Goal: Use online tool/utility: Utilize a website feature to perform a specific function

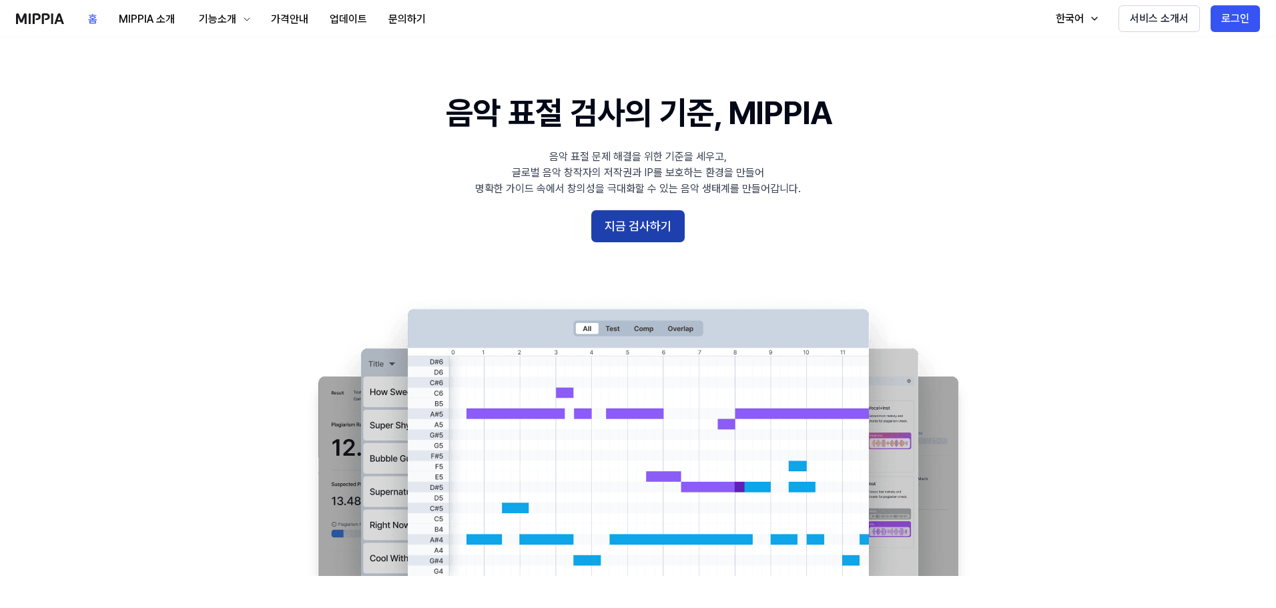
click at [614, 224] on button "지금 검사하기" at bounding box center [637, 226] width 93 height 32
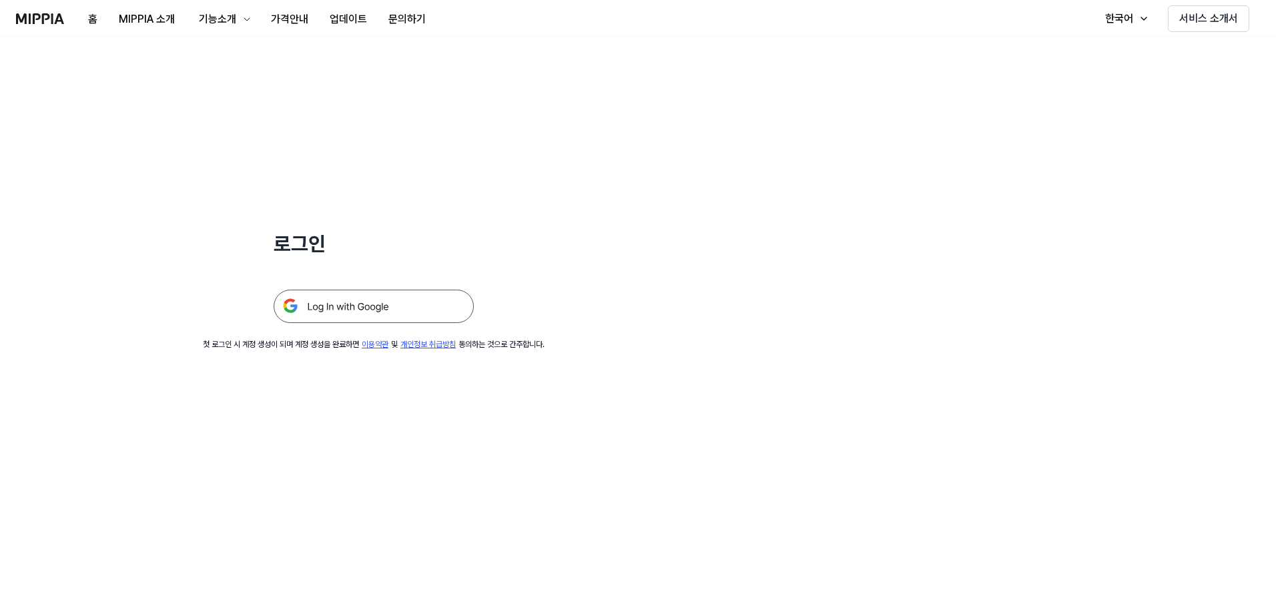
click at [409, 299] on img at bounding box center [374, 306] width 200 height 33
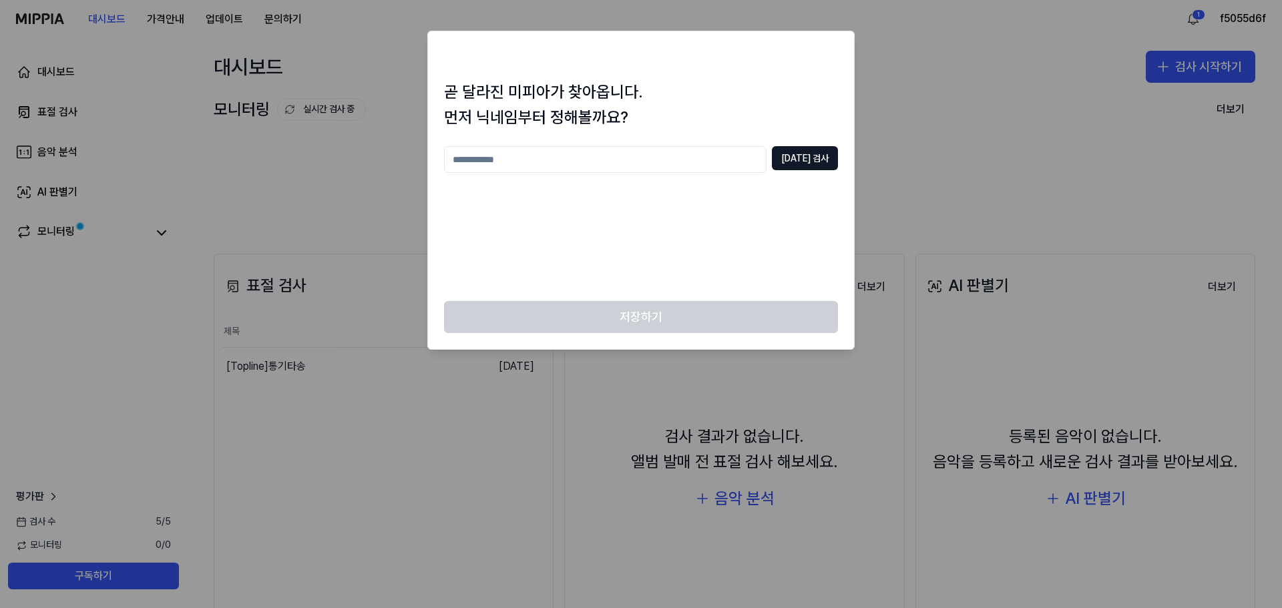
click at [607, 148] on input "text" at bounding box center [605, 159] width 322 height 27
type input "*******"
click at [802, 153] on button "중복 검사" at bounding box center [805, 158] width 66 height 24
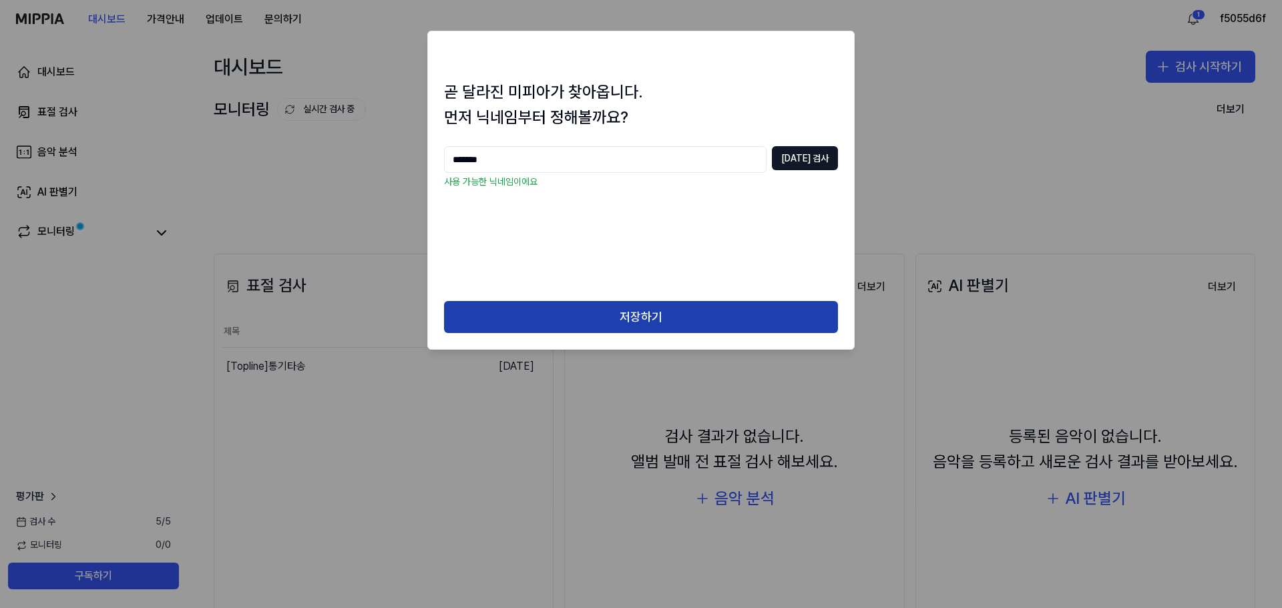
click at [641, 313] on button "저장하기" at bounding box center [641, 317] width 394 height 32
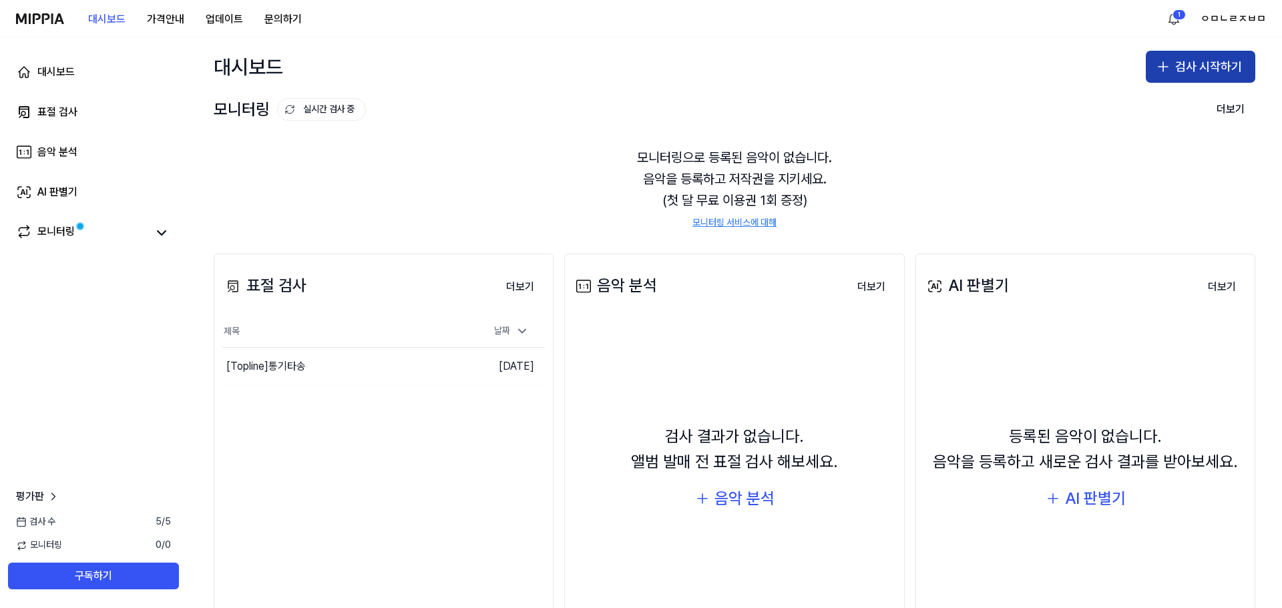
click at [1174, 57] on button "검사 시작하기" at bounding box center [1199, 67] width 109 height 32
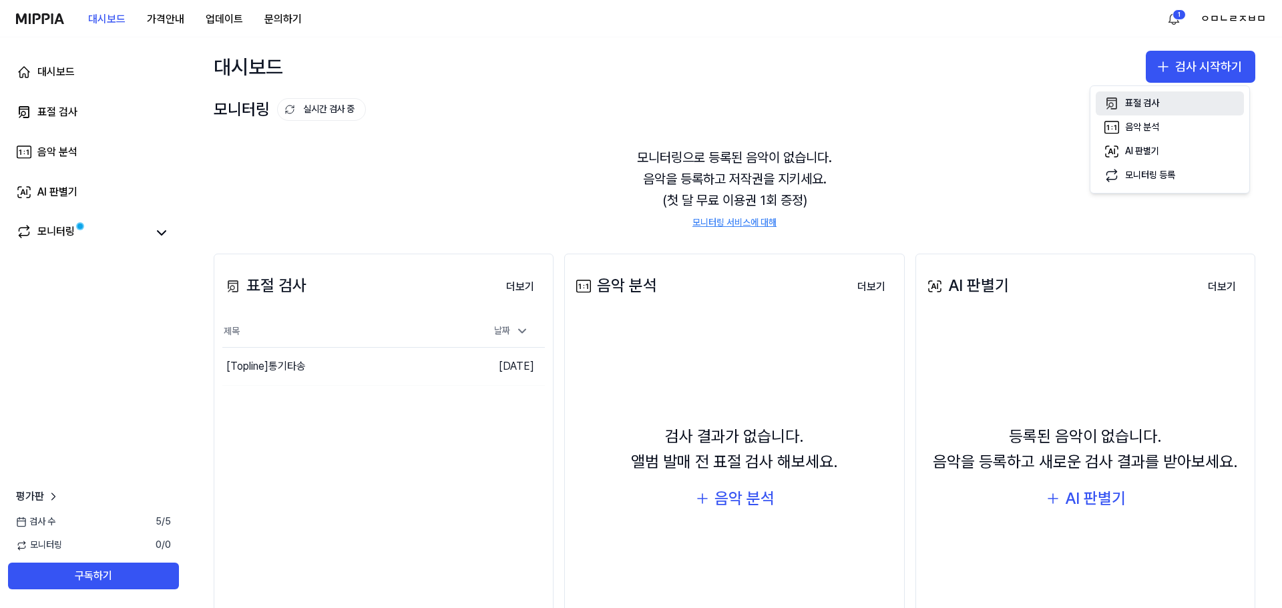
click at [1146, 104] on div "표절 검사" at bounding box center [1142, 103] width 34 height 13
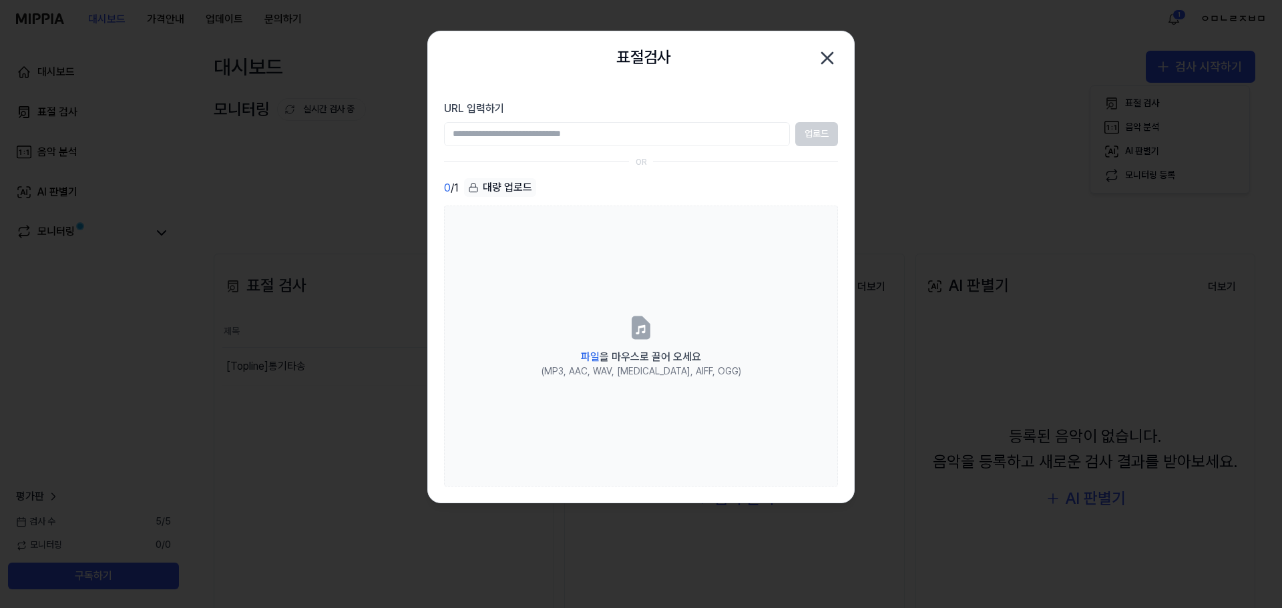
click at [738, 140] on input "URL 입력하기" at bounding box center [617, 134] width 346 height 24
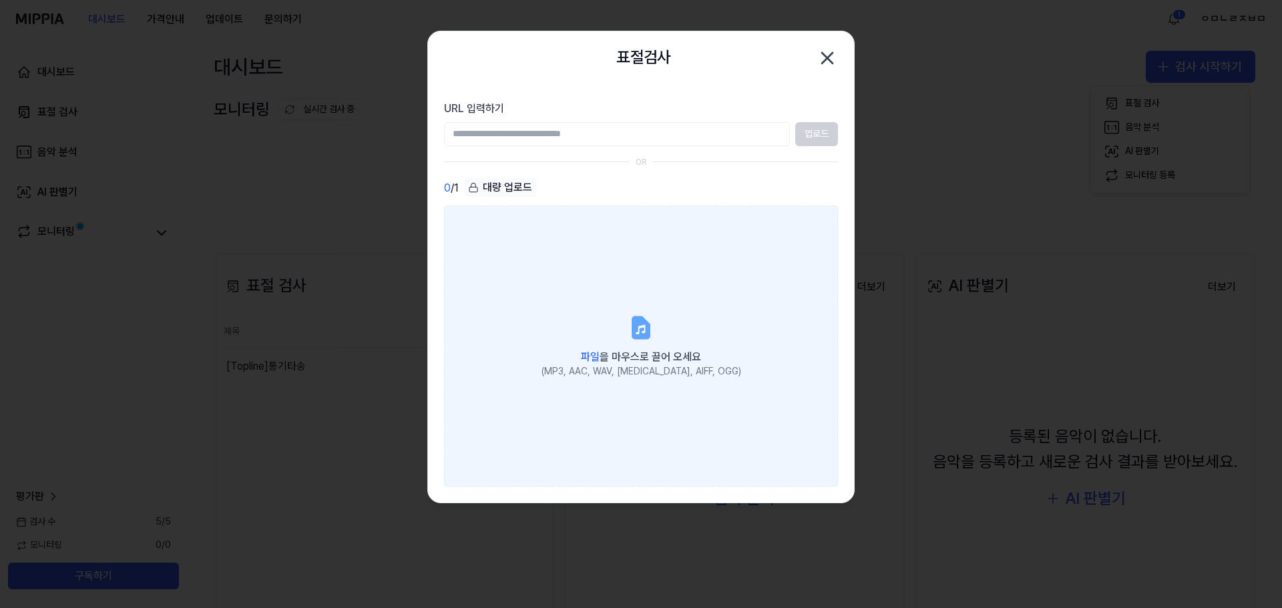
click at [662, 348] on div "파일 을 마우스로 끌어 오세요" at bounding box center [641, 355] width 200 height 19
click at [0, 0] on input "파일 을 마우스로 끌어 오세요 (MP3, AAC, WAV, FLAC, AIFF, OGG)" at bounding box center [0, 0] width 0 height 0
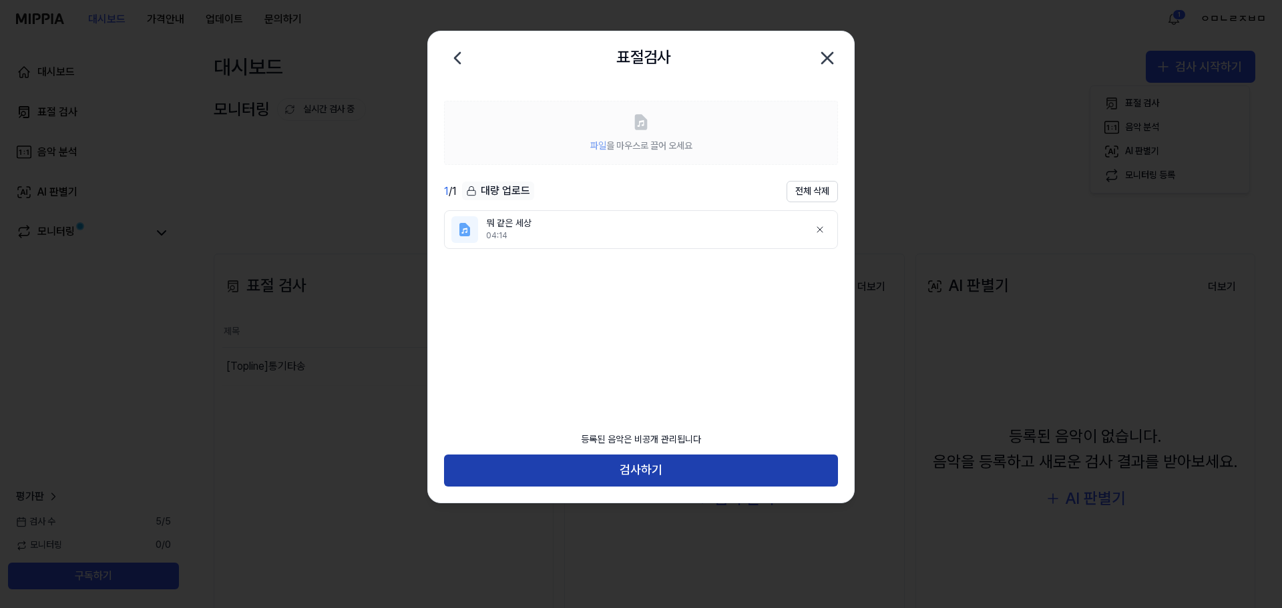
click at [642, 464] on button "검사하기" at bounding box center [641, 471] width 394 height 32
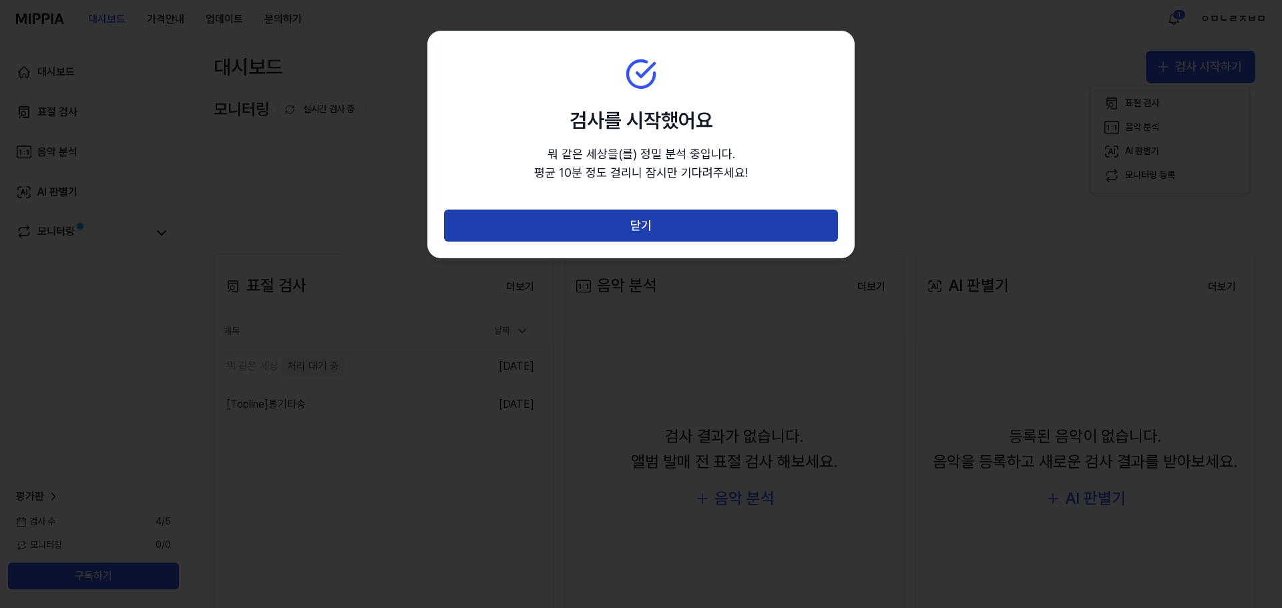
click at [660, 231] on button "닫기" at bounding box center [641, 226] width 394 height 32
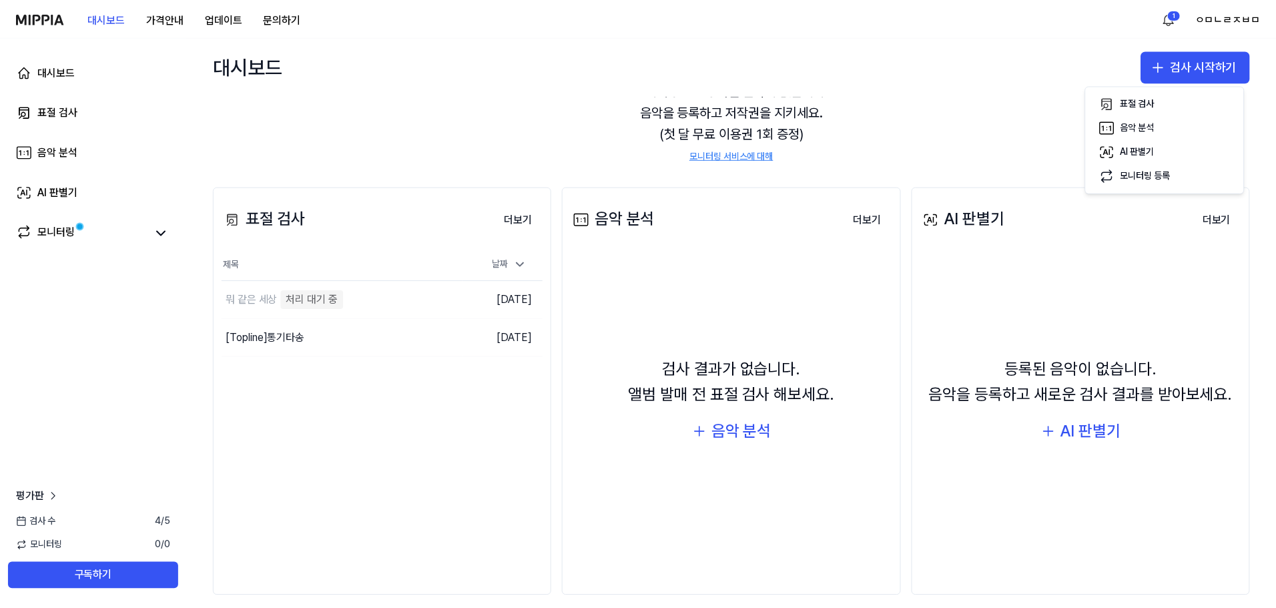
scroll to position [81, 0]
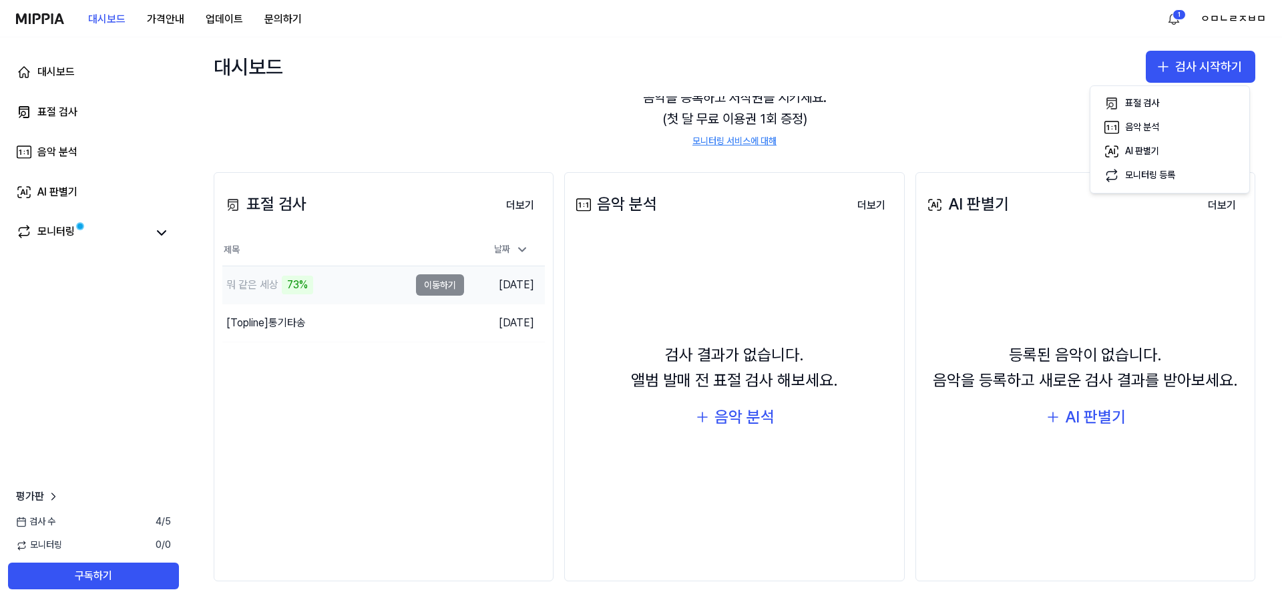
click at [448, 284] on td "뭐 같은 세상 73% 이동하기" at bounding box center [343, 284] width 242 height 37
click at [434, 283] on td "뭐 같은 세상 79% 이동하기" at bounding box center [343, 284] width 242 height 37
click at [445, 290] on td "뭐 같은 세상 79% 이동하기" at bounding box center [343, 284] width 242 height 37
click at [499, 287] on td "2025.10.11." at bounding box center [504, 285] width 81 height 38
click at [282, 288] on div "90%" at bounding box center [298, 285] width 33 height 19
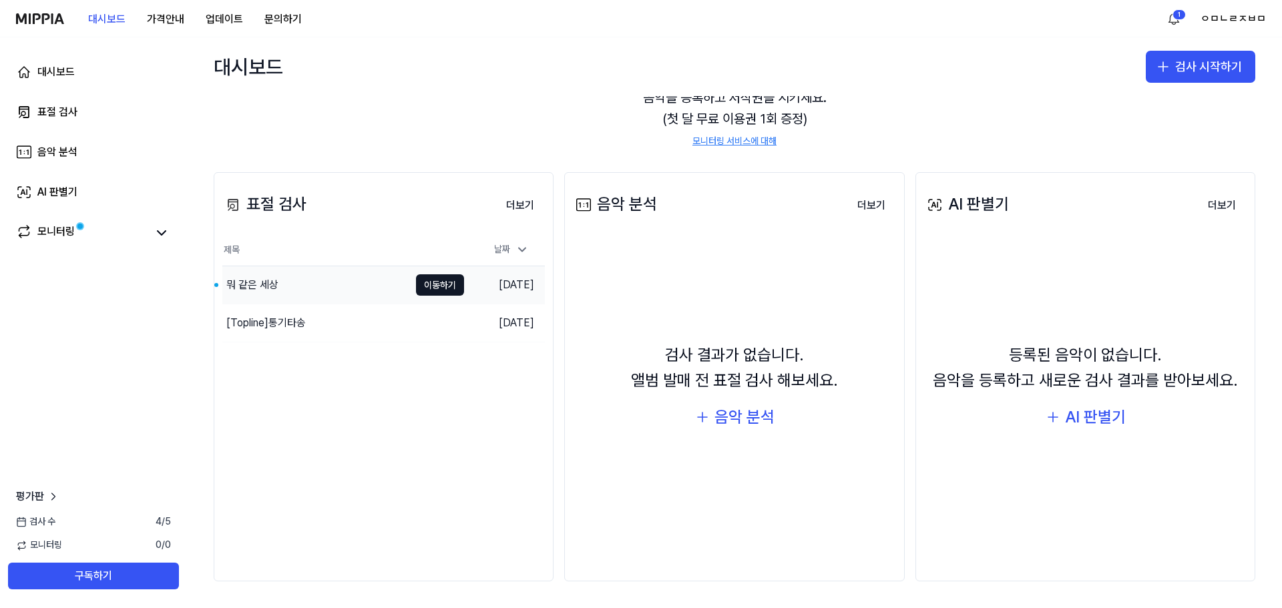
click at [433, 282] on button "이동하기" at bounding box center [440, 284] width 48 height 21
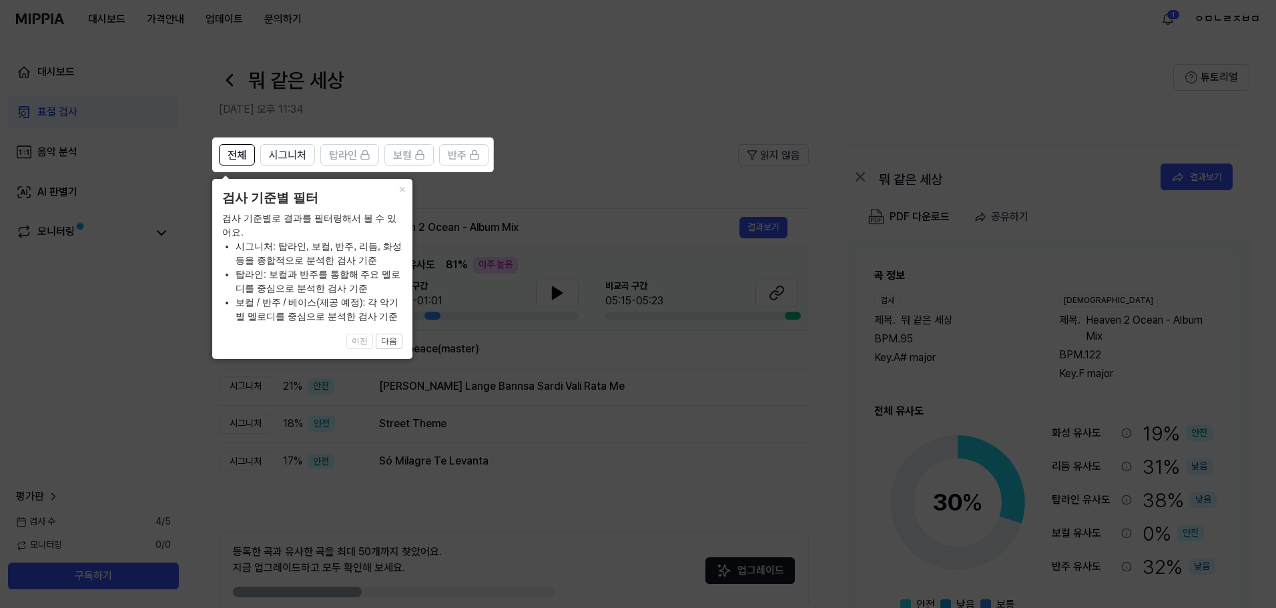
click at [465, 348] on icon at bounding box center [641, 304] width 1282 height 608
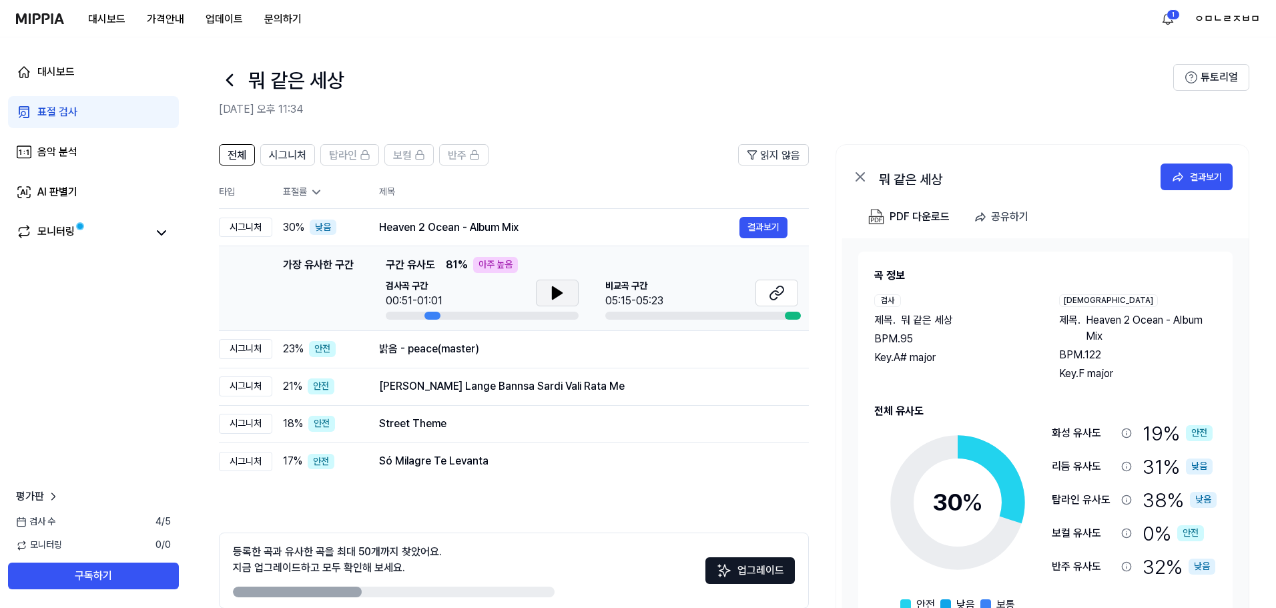
click at [558, 290] on icon at bounding box center [557, 293] width 9 height 12
click at [791, 288] on button at bounding box center [777, 293] width 43 height 27
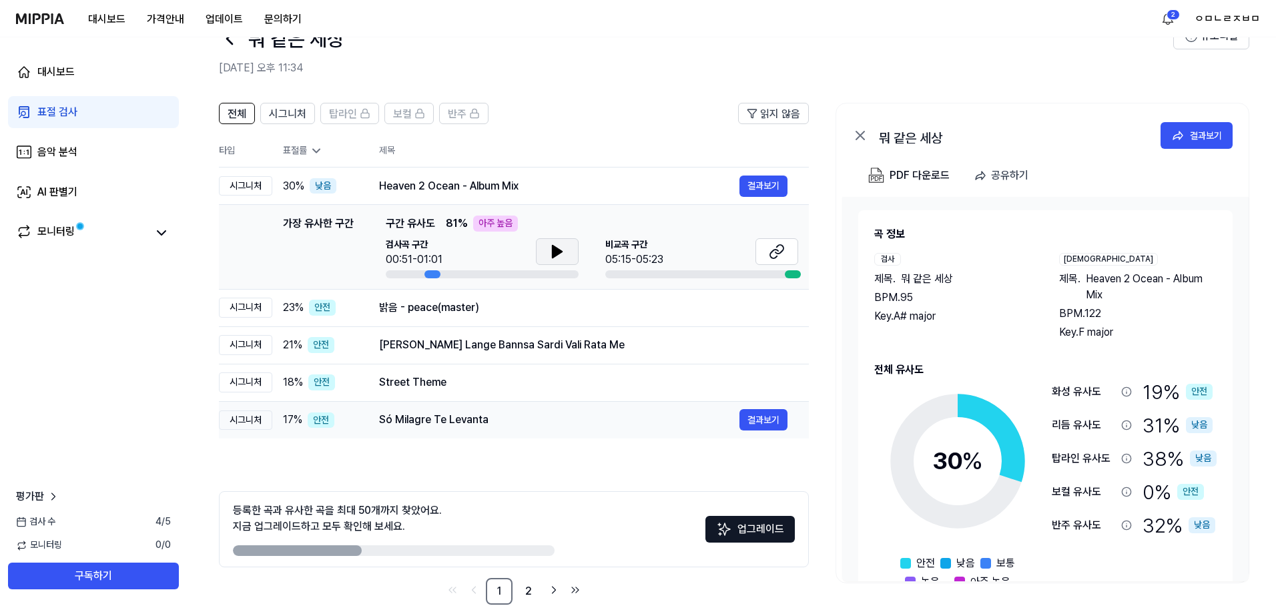
scroll to position [65, 0]
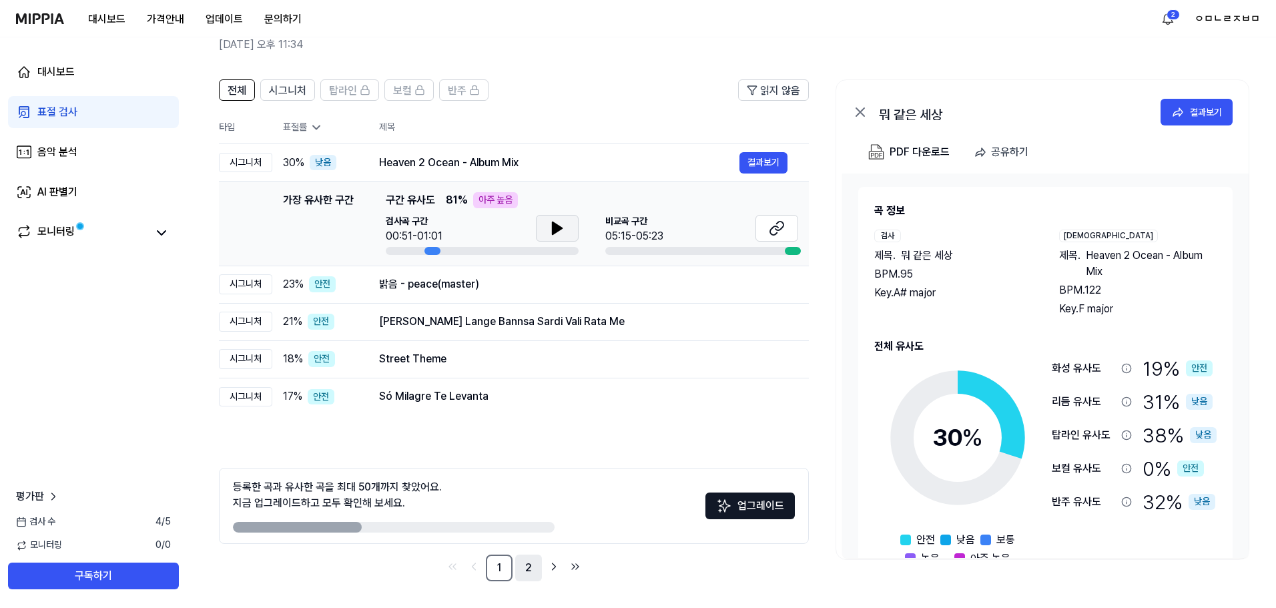
click at [531, 571] on link "2" at bounding box center [528, 568] width 27 height 27
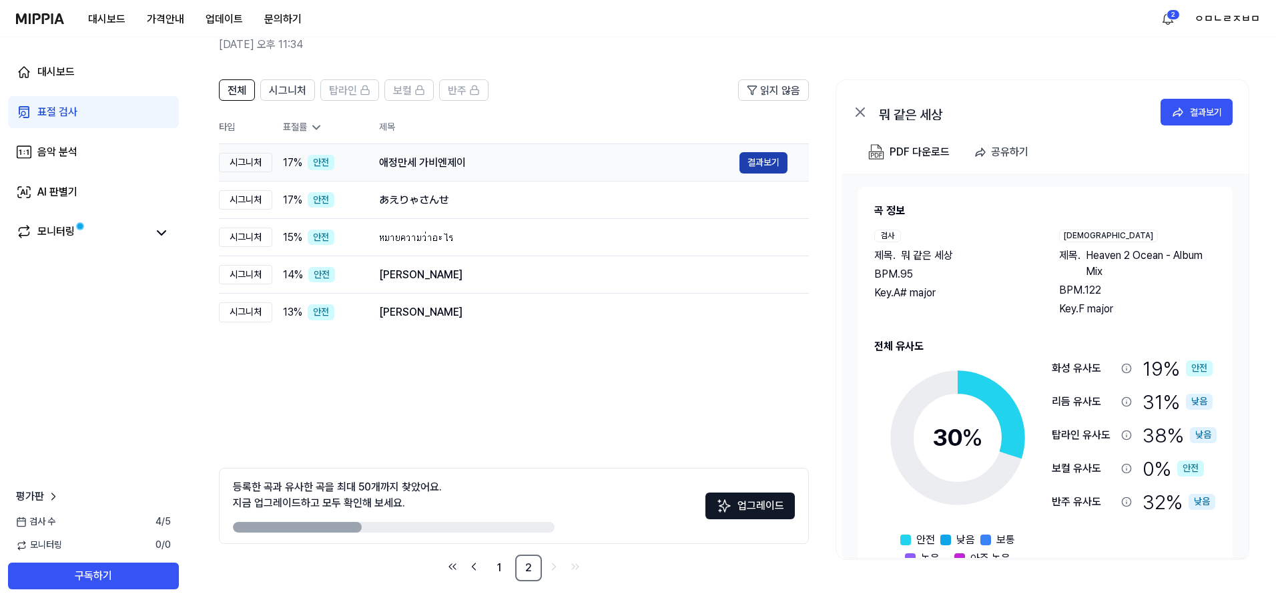
click at [776, 164] on button "결과보기" at bounding box center [764, 162] width 48 height 21
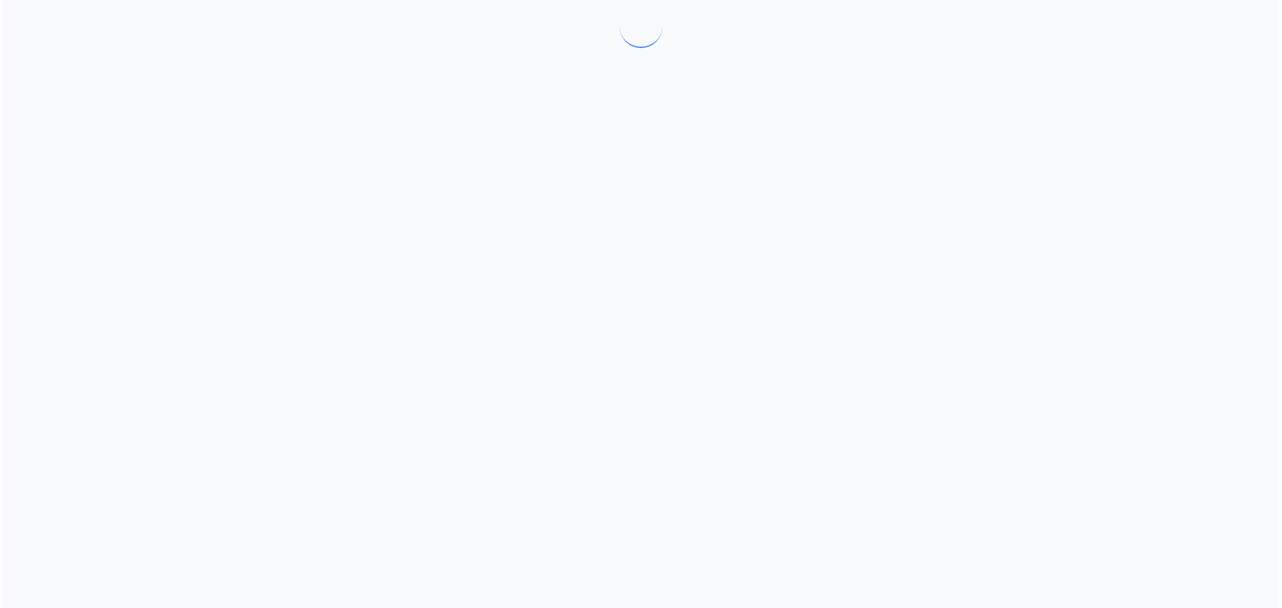
scroll to position [0, 0]
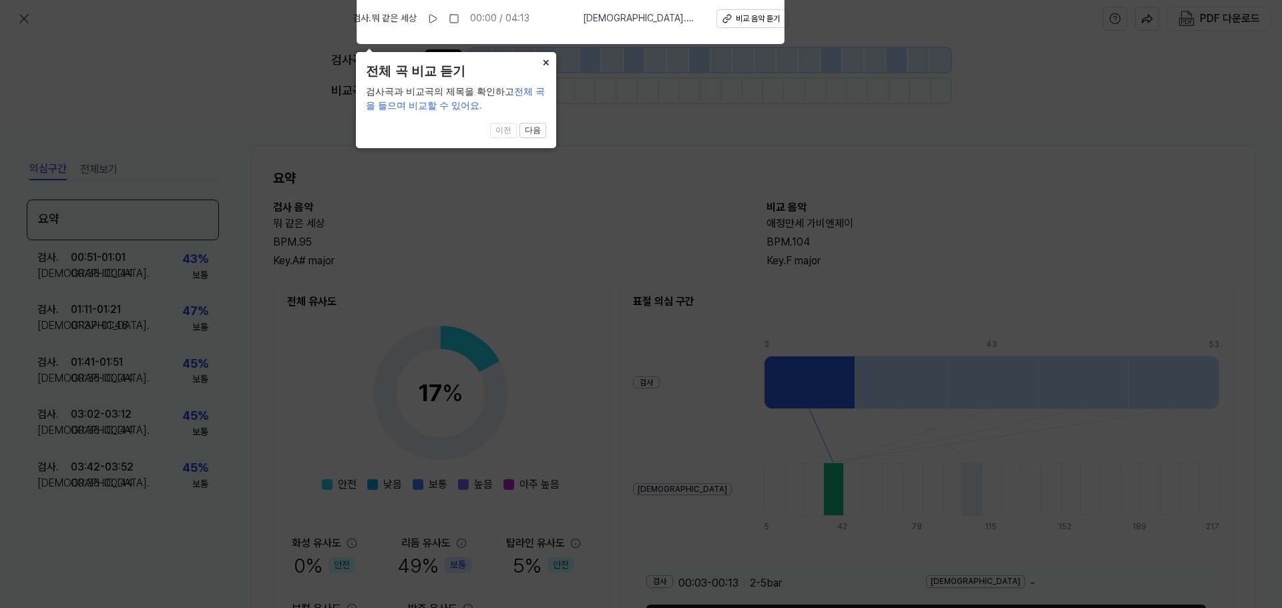
click at [547, 61] on button "×" at bounding box center [545, 61] width 21 height 19
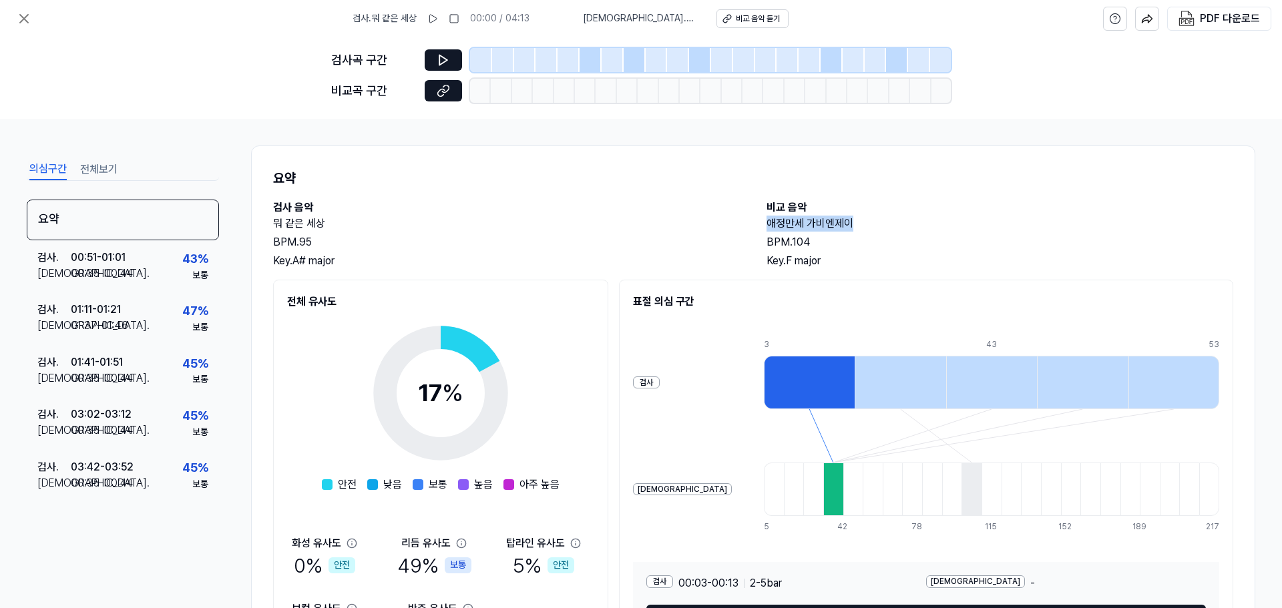
drag, startPoint x: 862, startPoint y: 222, endPoint x: 756, endPoint y: 224, distance: 106.2
click at [756, 224] on div "검사 음악 뭐 같은 세상 BPM. 95 Key. A# major 비교 음악 애정만세 가비엔제이 BPM. 104 Key. F major" at bounding box center [753, 234] width 960 height 69
copy h2 "애정만세 가비엔제이"
